Goal: Task Accomplishment & Management: Use online tool/utility

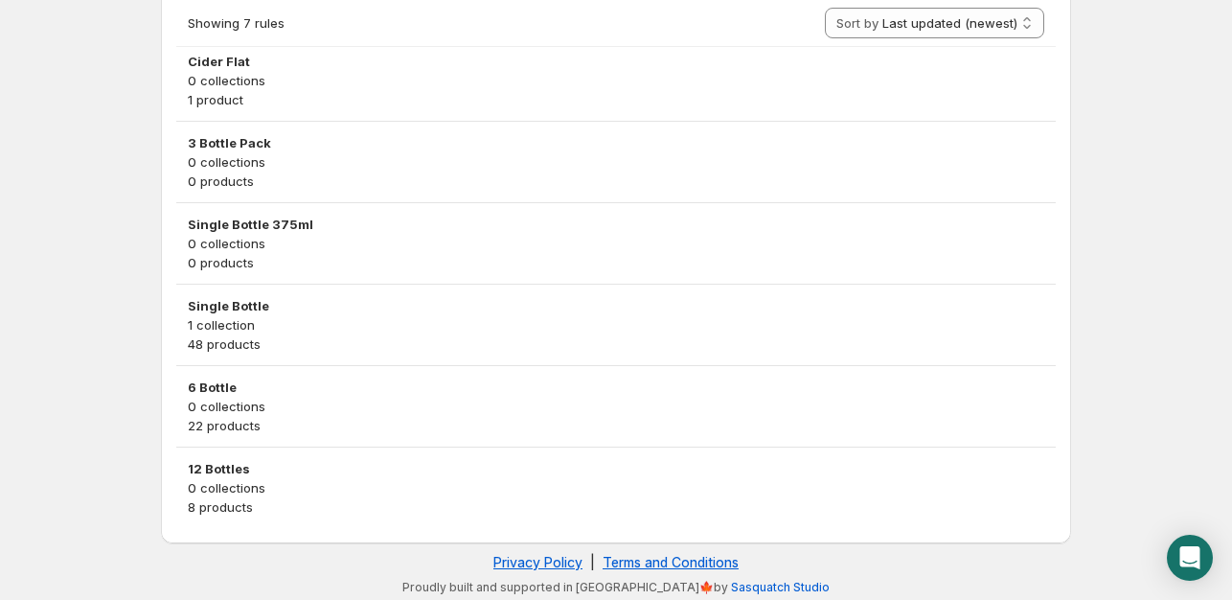
scroll to position [554, 0]
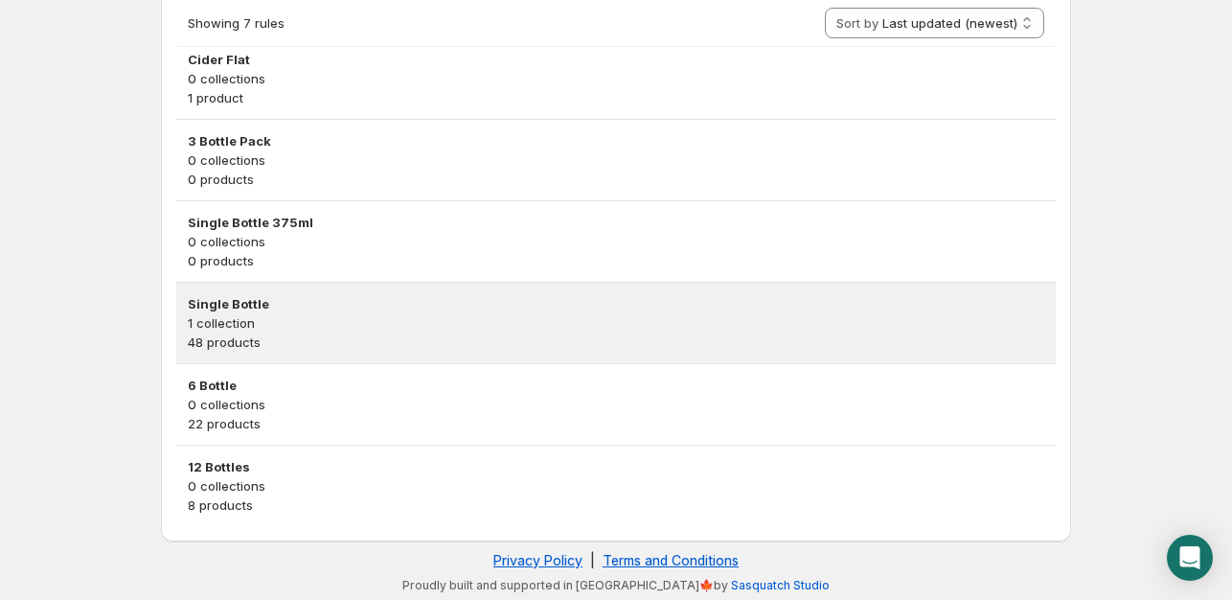
click at [437, 332] on p "48 products" at bounding box center [616, 341] width 857 height 19
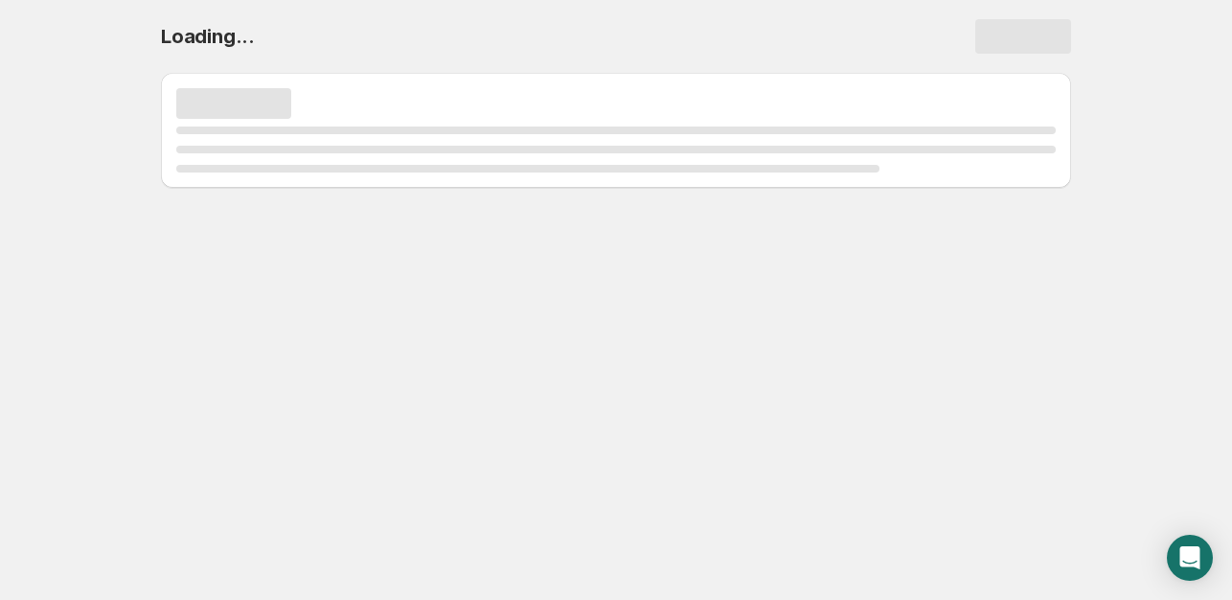
scroll to position [0, 0]
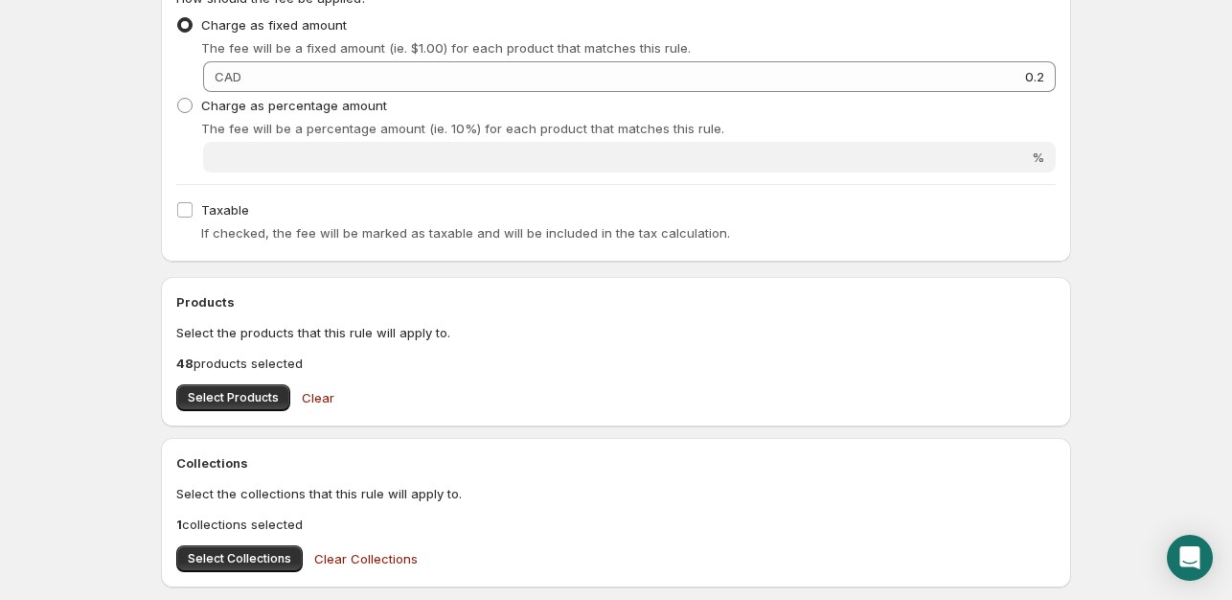
scroll to position [479, 0]
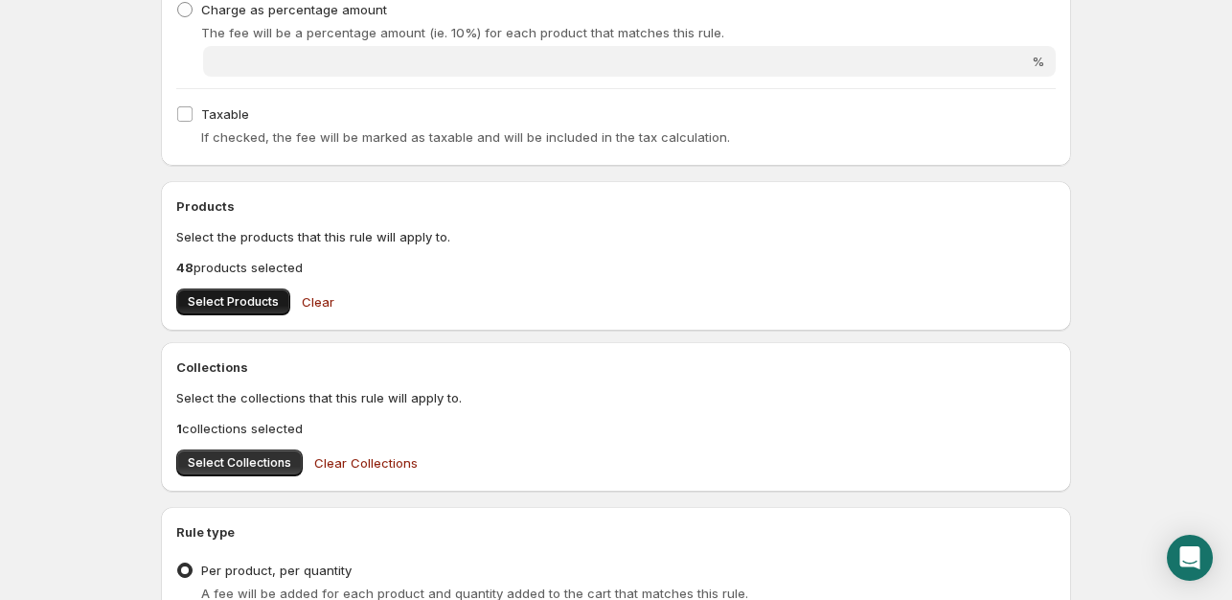
click at [217, 296] on span "Select Products" at bounding box center [233, 301] width 91 height 15
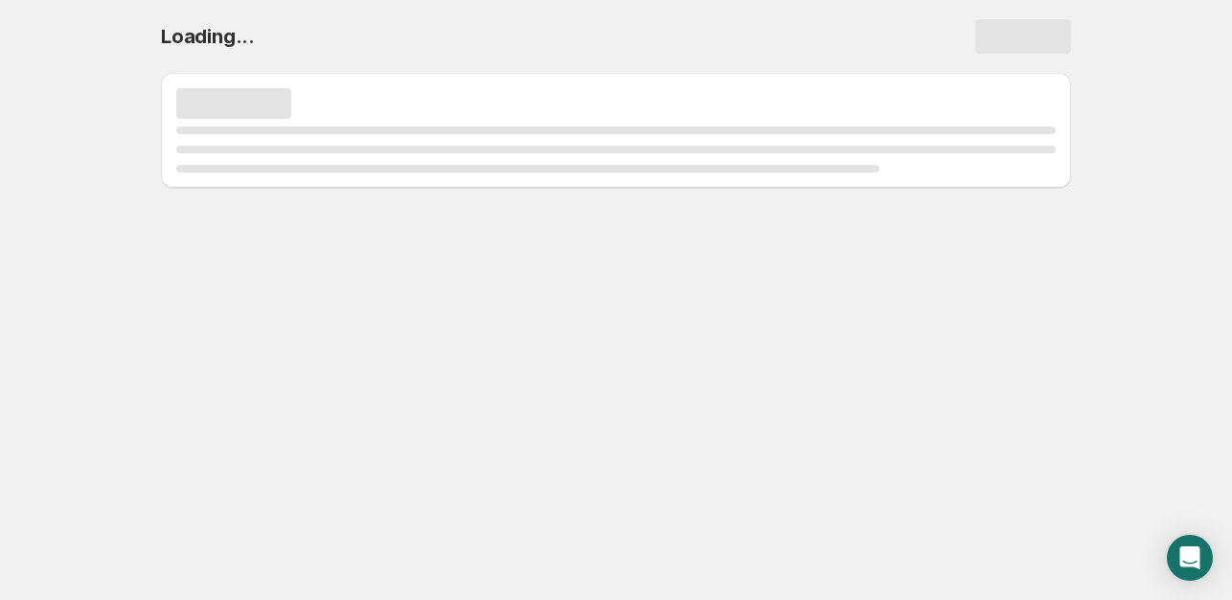
scroll to position [0, 0]
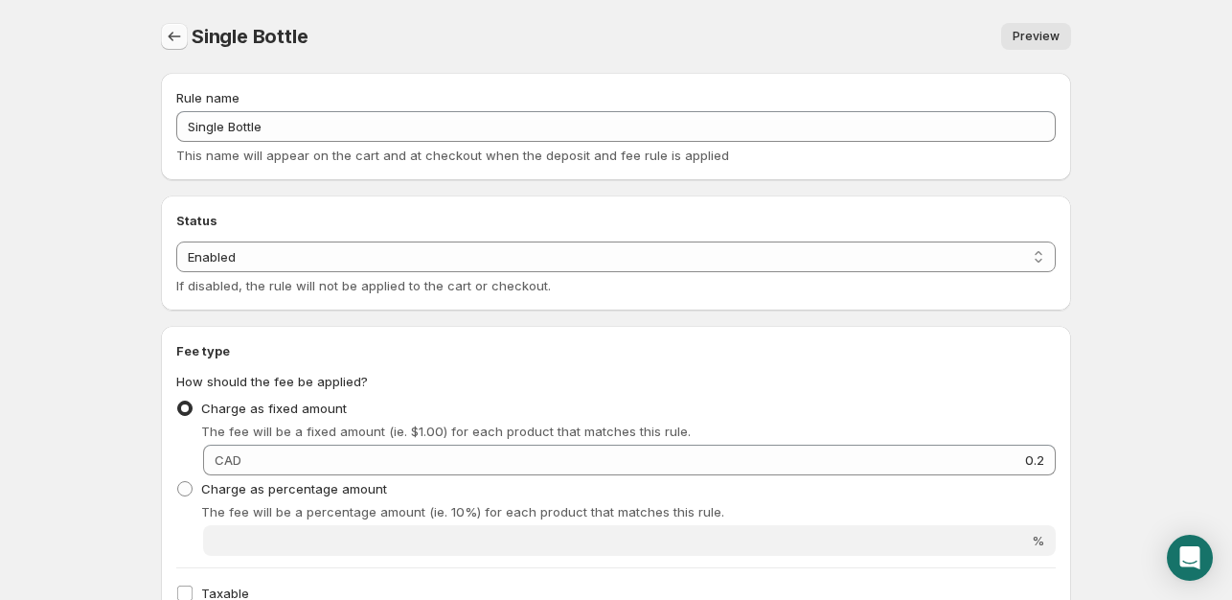
click at [176, 28] on icon "Settings" at bounding box center [174, 36] width 19 height 19
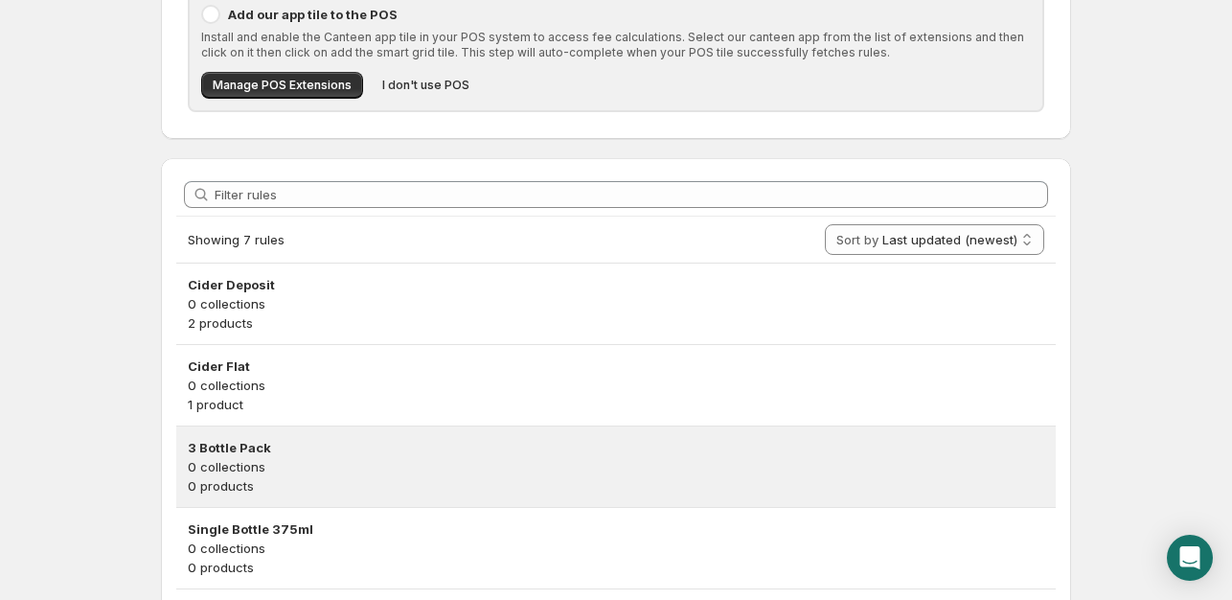
scroll to position [479, 0]
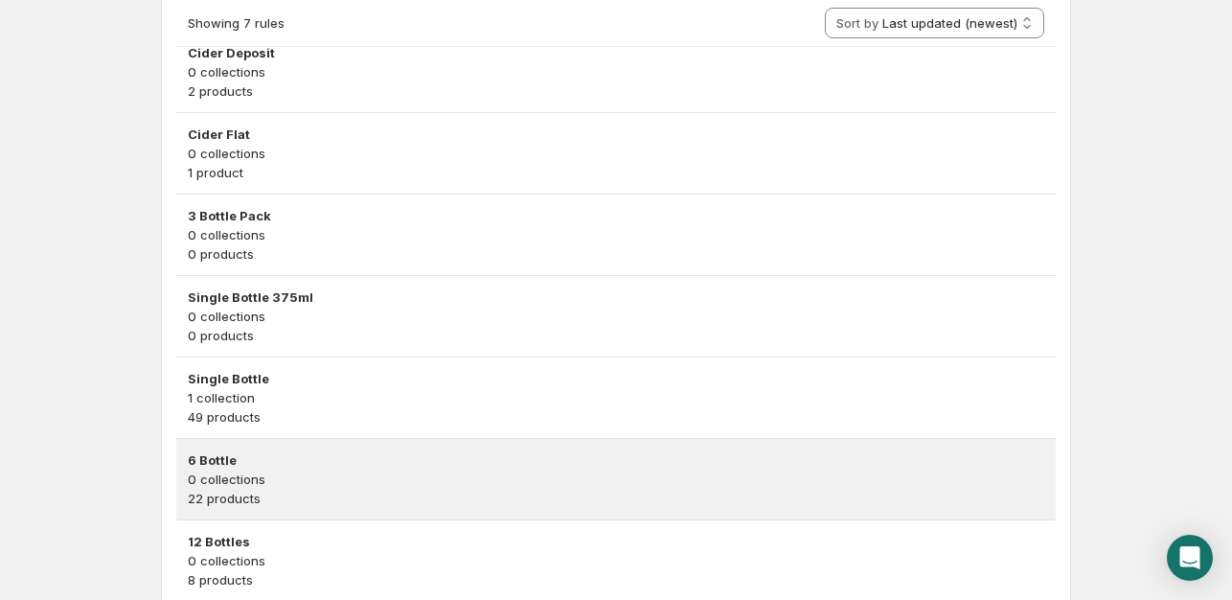
click at [291, 491] on p "22 products" at bounding box center [616, 498] width 857 height 19
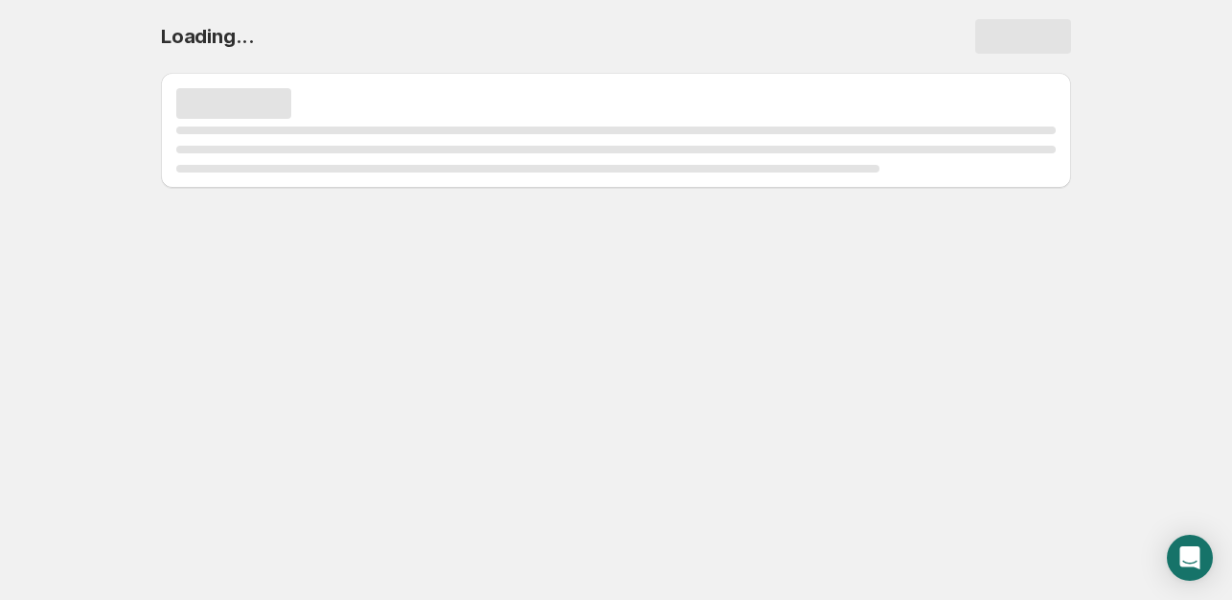
scroll to position [0, 0]
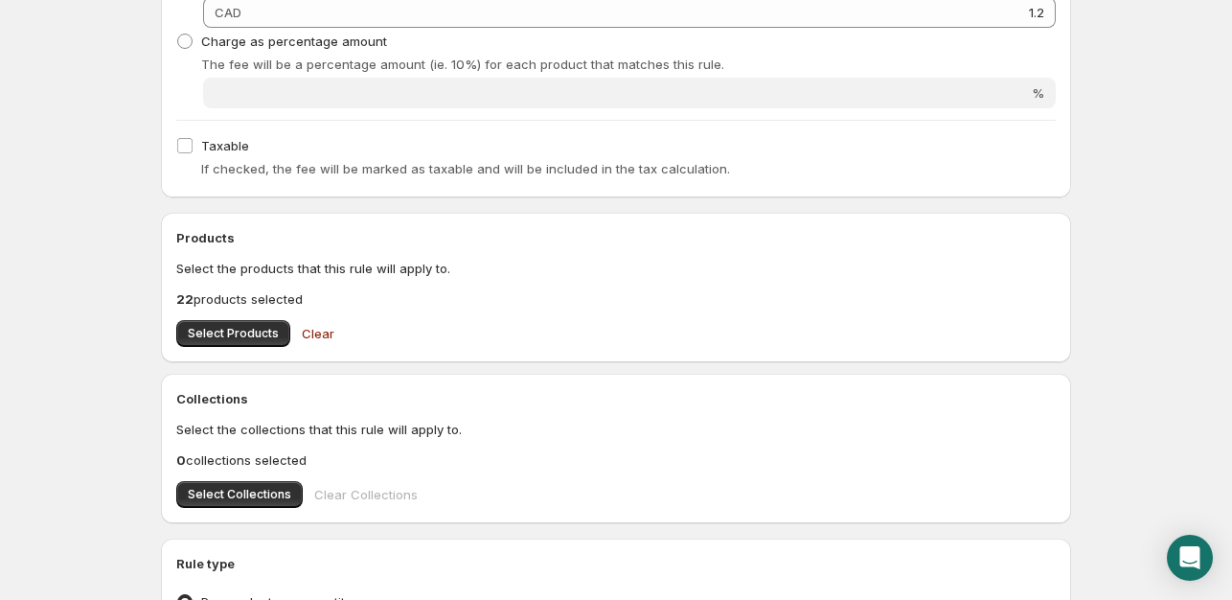
scroll to position [479, 0]
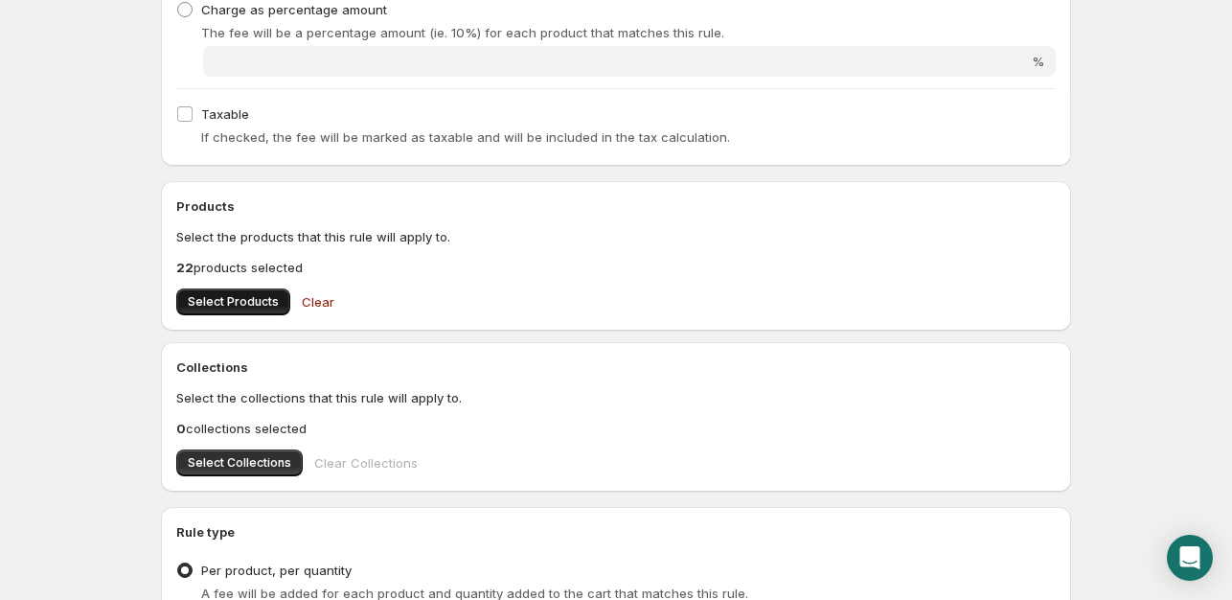
click at [280, 310] on button "Select Products" at bounding box center [233, 301] width 114 height 27
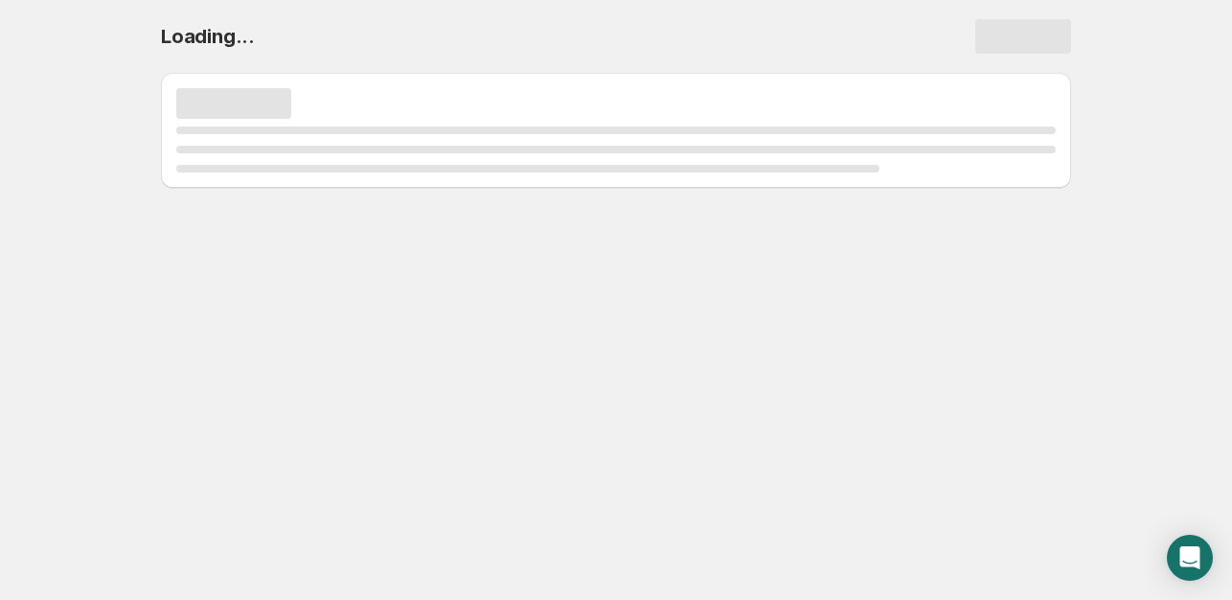
scroll to position [0, 0]
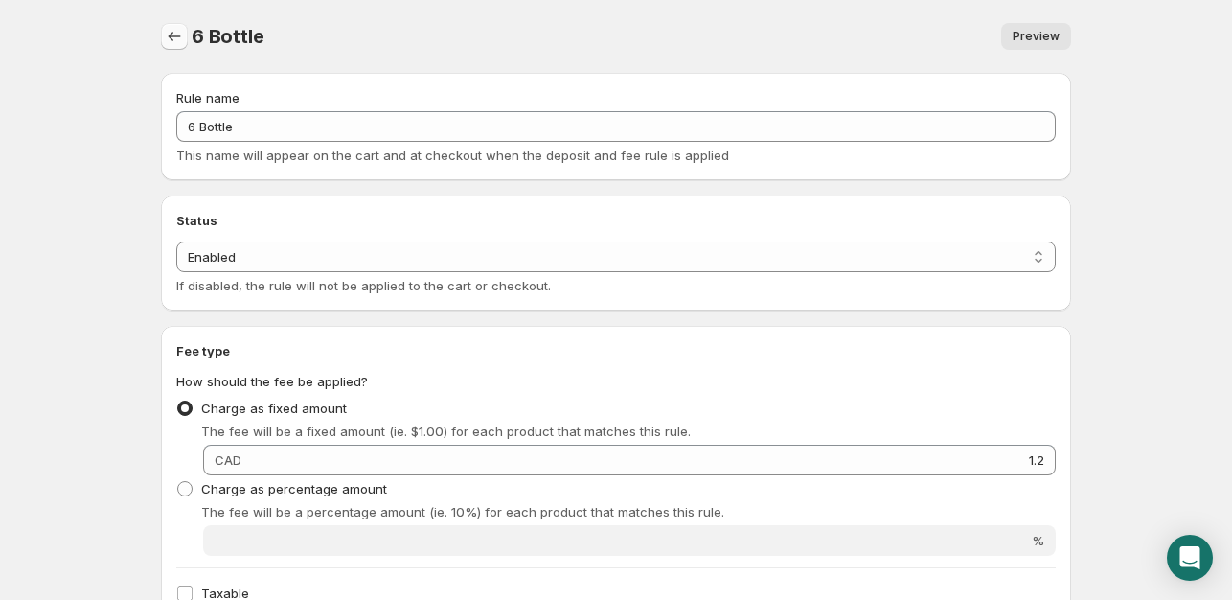
click at [161, 39] on button "Settings" at bounding box center [174, 36] width 27 height 27
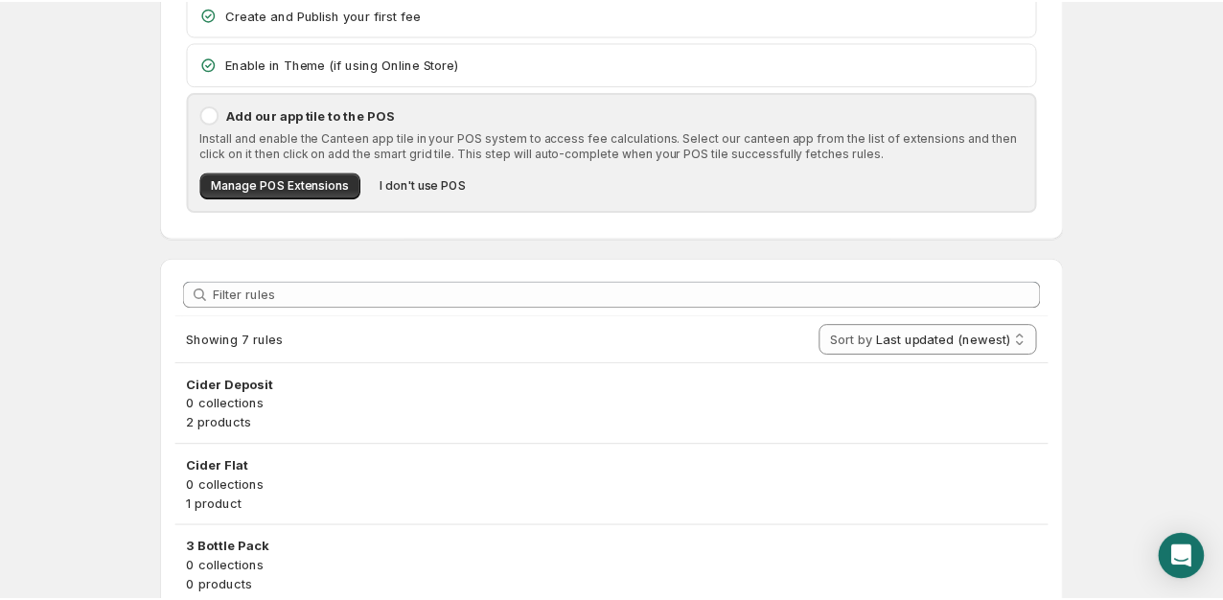
scroll to position [287, 0]
